Goal: Task Accomplishment & Management: Manage account settings

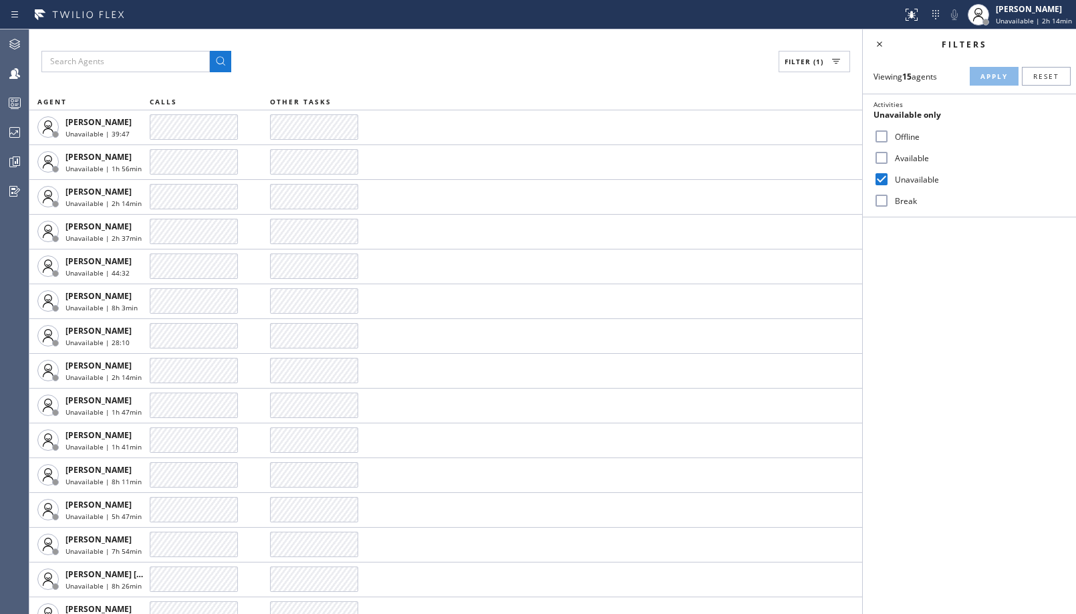
click at [892, 201] on label "Break" at bounding box center [978, 200] width 176 height 11
click at [890, 201] on input "Break" at bounding box center [882, 200] width 16 height 16
checkbox input "true"
click at [922, 177] on label "Unavailable" at bounding box center [978, 179] width 176 height 11
click at [890, 177] on input "Unavailable" at bounding box center [882, 179] width 16 height 16
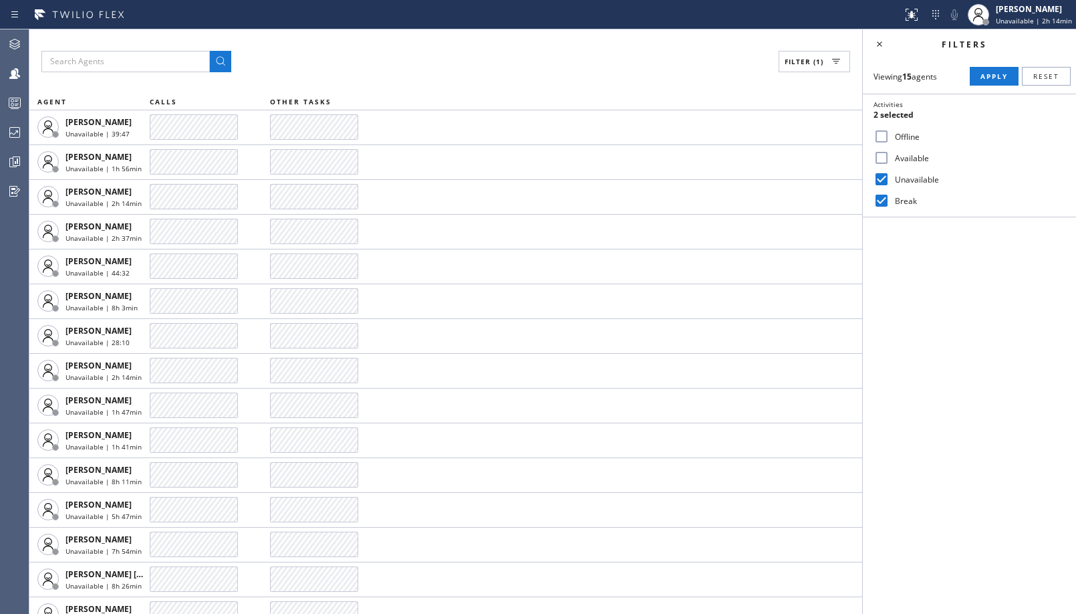
checkbox input "false"
click at [987, 74] on span "Apply" at bounding box center [994, 76] width 27 height 9
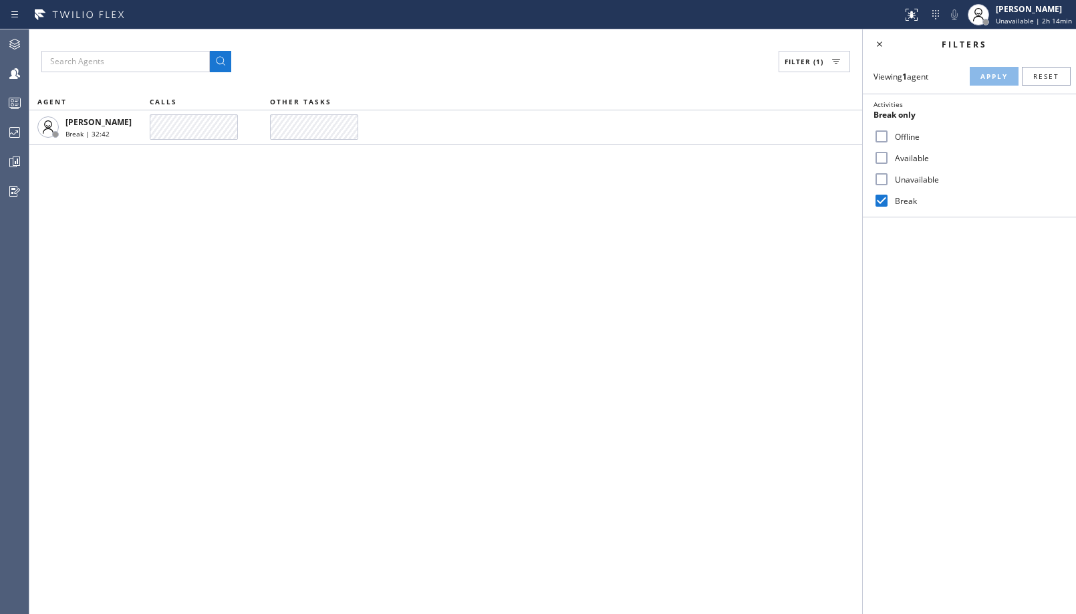
click at [882, 201] on input "Break" at bounding box center [882, 200] width 16 height 16
checkbox input "false"
click at [895, 177] on label "Unavailable" at bounding box center [978, 179] width 176 height 11
click at [890, 177] on input "Unavailable" at bounding box center [882, 179] width 16 height 16
checkbox input "true"
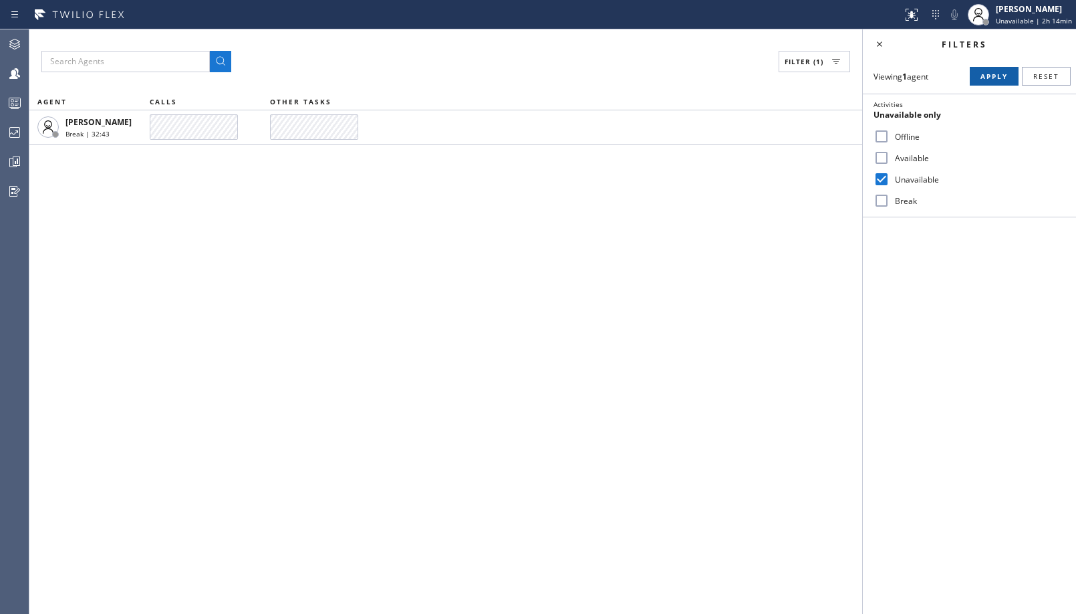
click at [989, 82] on button "Apply" at bounding box center [994, 76] width 49 height 19
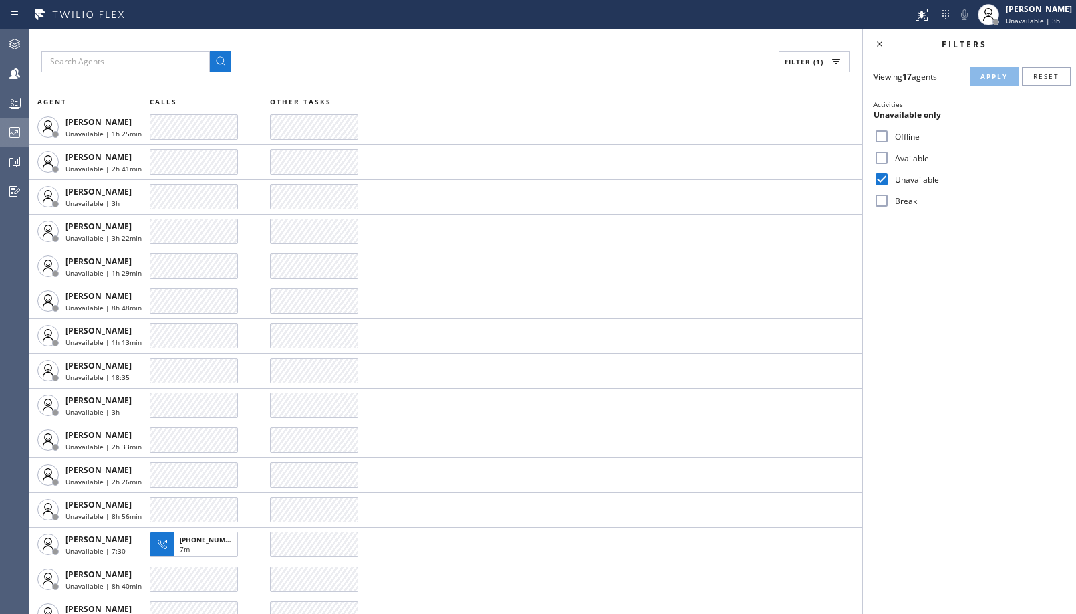
click at [19, 134] on icon at bounding box center [15, 132] width 16 height 16
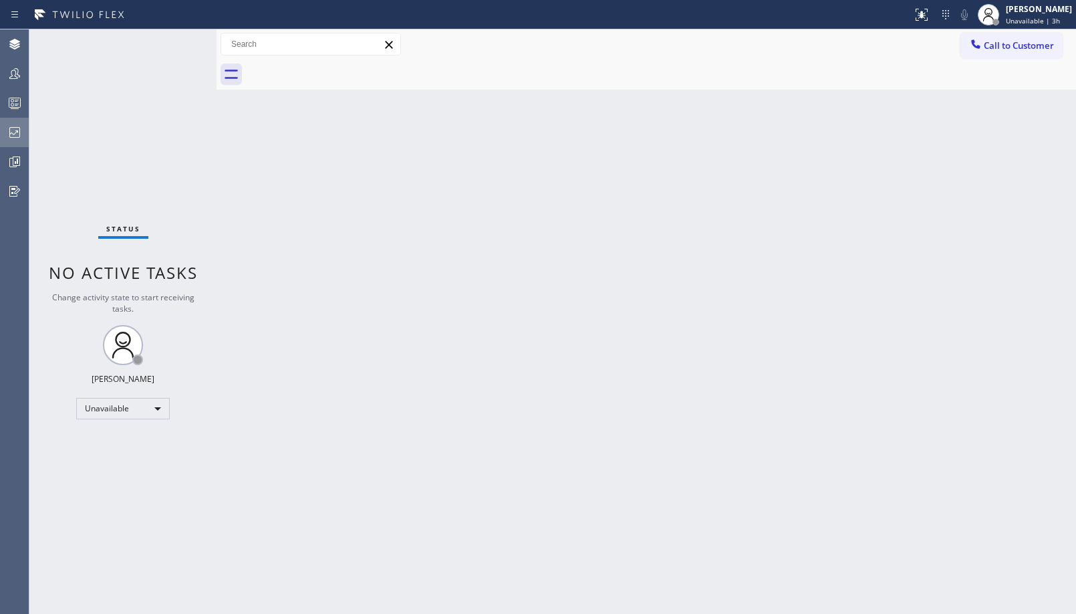
click at [25, 126] on div at bounding box center [14, 132] width 29 height 16
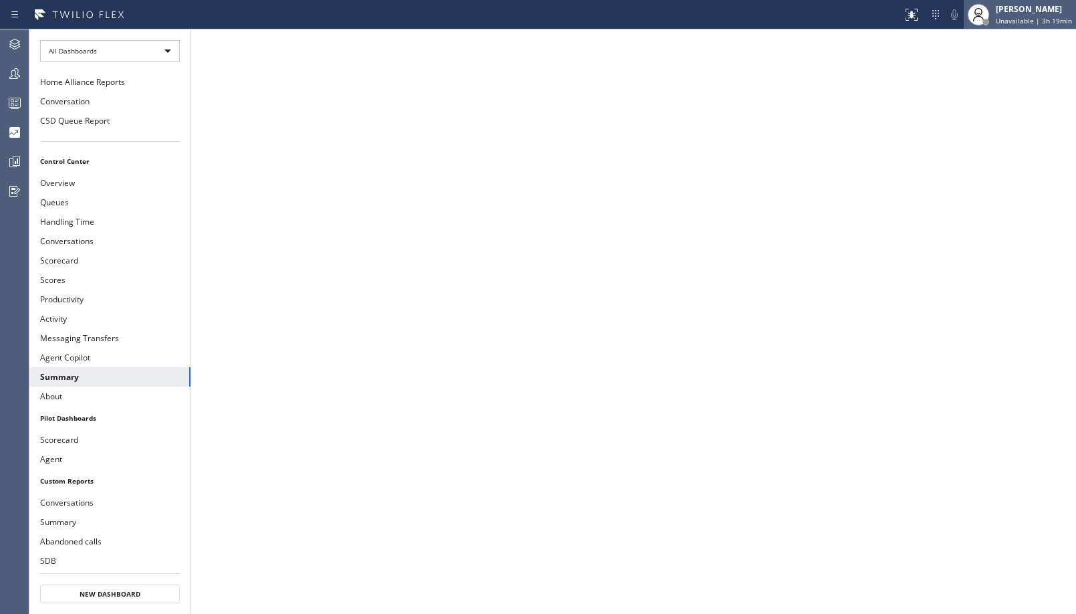
click at [1029, 19] on span "Unavailable | 3h 19min" at bounding box center [1034, 20] width 76 height 9
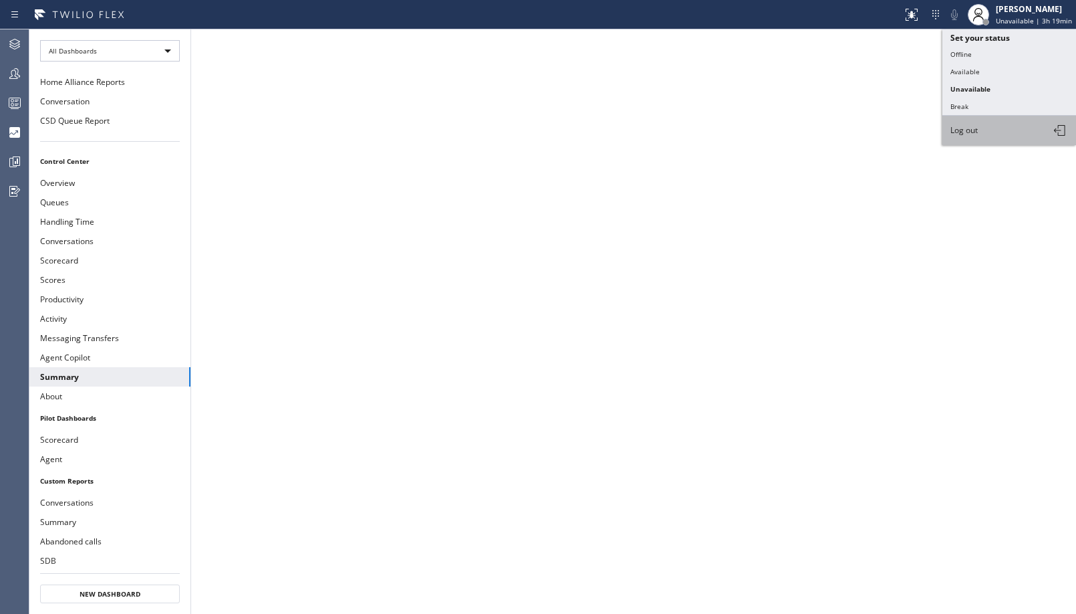
click at [999, 130] on button "Log out" at bounding box center [1009, 130] width 134 height 29
